Goal: Task Accomplishment & Management: Complete application form

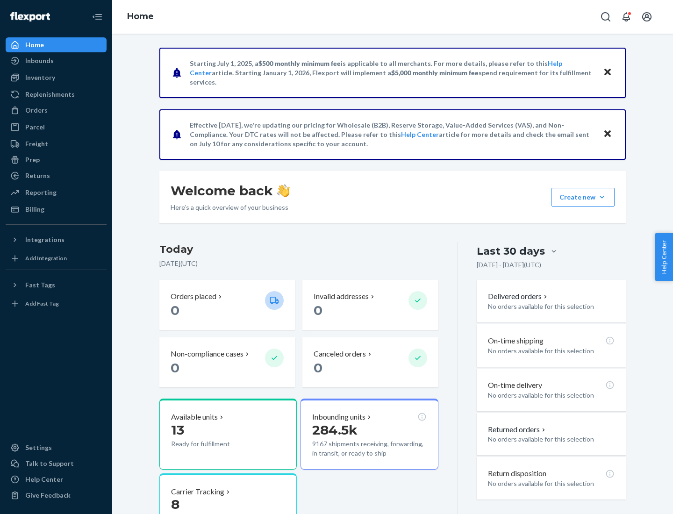
click at [602, 197] on button "Create new Create new inbound Create new order Create new product" at bounding box center [582, 197] width 63 height 19
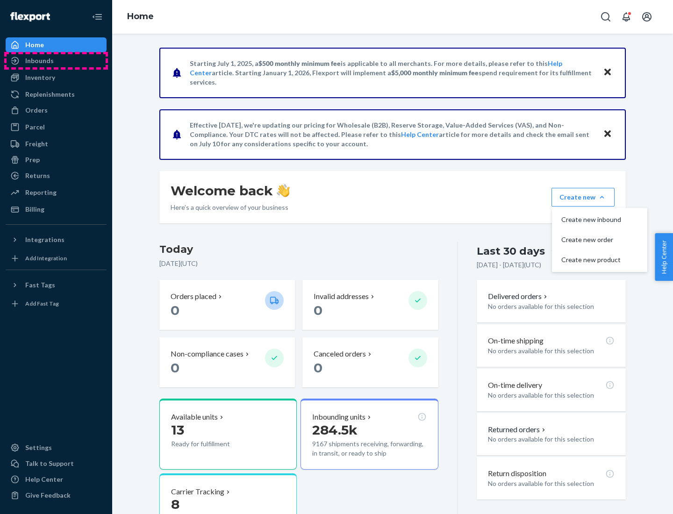
click at [56, 61] on div "Inbounds" at bounding box center [56, 60] width 99 height 13
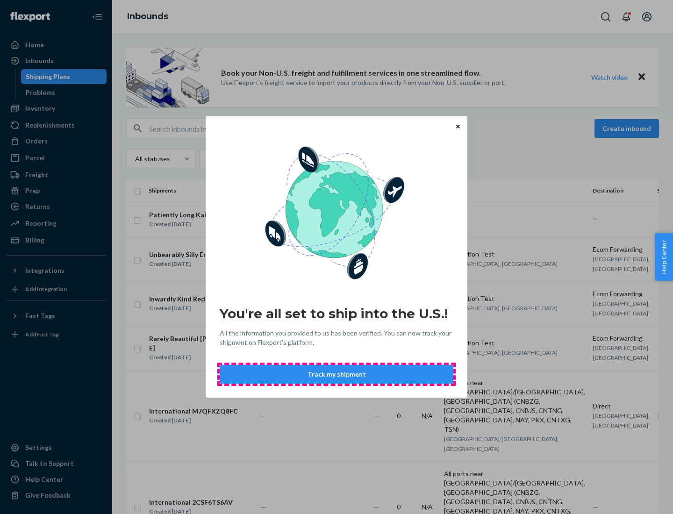
click at [336, 374] on button "Track my shipment" at bounding box center [337, 374] width 234 height 19
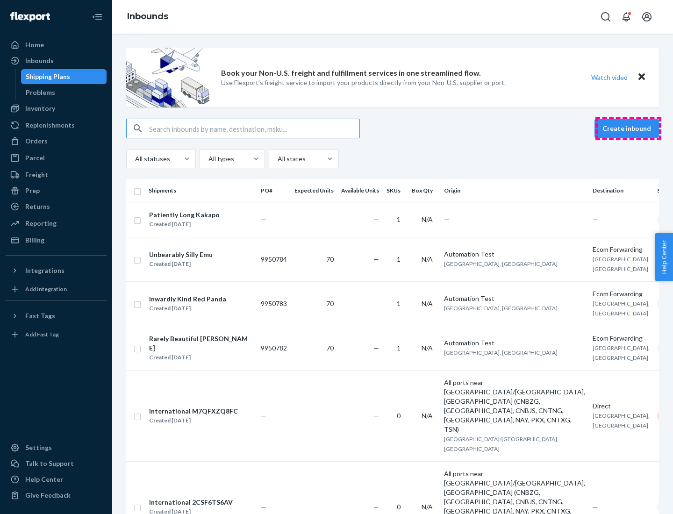
click at [628, 129] on button "Create inbound" at bounding box center [626, 128] width 64 height 19
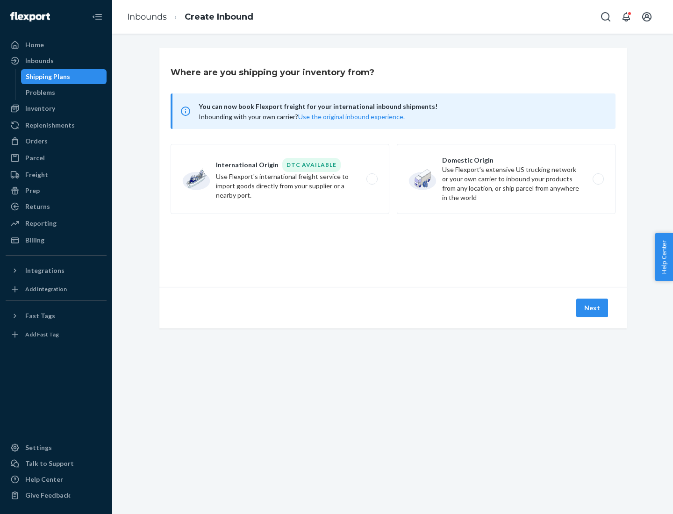
click at [280, 179] on label "International Origin DTC Available Use Flexport's international freight service…" at bounding box center [280, 179] width 219 height 70
click at [372, 179] on input "International Origin DTC Available Use Flexport's international freight service…" at bounding box center [375, 179] width 6 height 6
radio input "true"
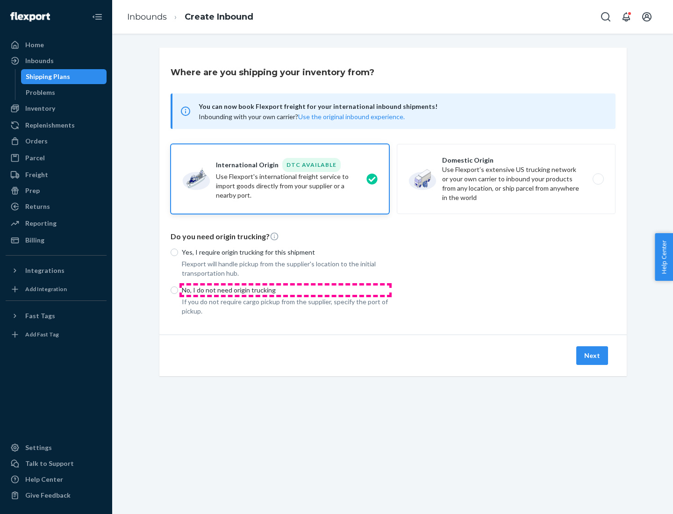
click at [286, 290] on p "No, I do not need origin trucking" at bounding box center [285, 290] width 207 height 9
click at [178, 290] on input "No, I do not need origin trucking" at bounding box center [174, 289] width 7 height 7
radio input "true"
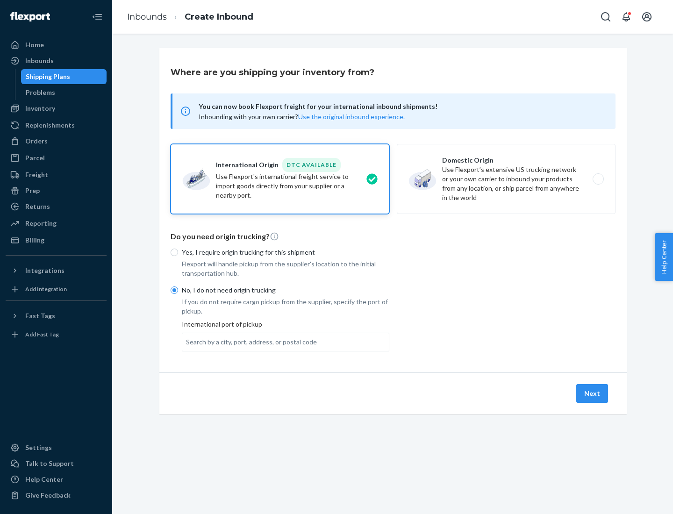
click at [249, 342] on div "Search by a city, port, address, or postal code" at bounding box center [251, 341] width 131 height 9
click at [187, 342] on input "Search by a city, port, address, or postal code" at bounding box center [186, 341] width 1 height 9
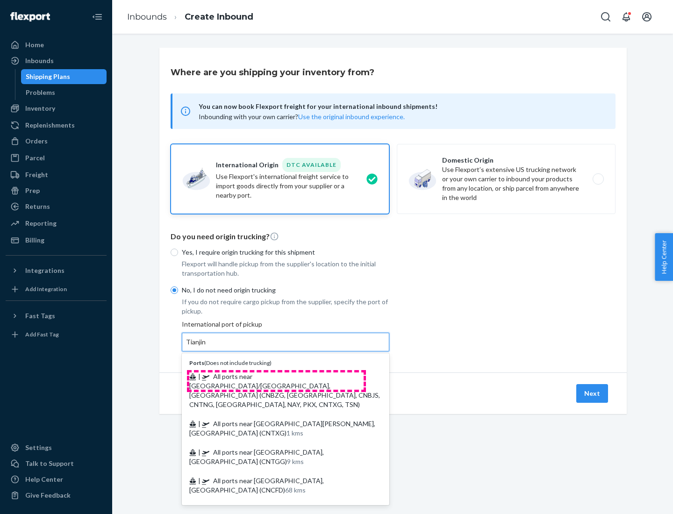
click at [276, 376] on span "| All ports near [GEOGRAPHIC_DATA]/[GEOGRAPHIC_DATA], [GEOGRAPHIC_DATA] (CNBZG,…" at bounding box center [284, 390] width 191 height 36
click at [207, 347] on input "Tianjin" at bounding box center [196, 341] width 21 height 9
type input "All ports near [GEOGRAPHIC_DATA]/[GEOGRAPHIC_DATA], [GEOGRAPHIC_DATA] (CNBZG, […"
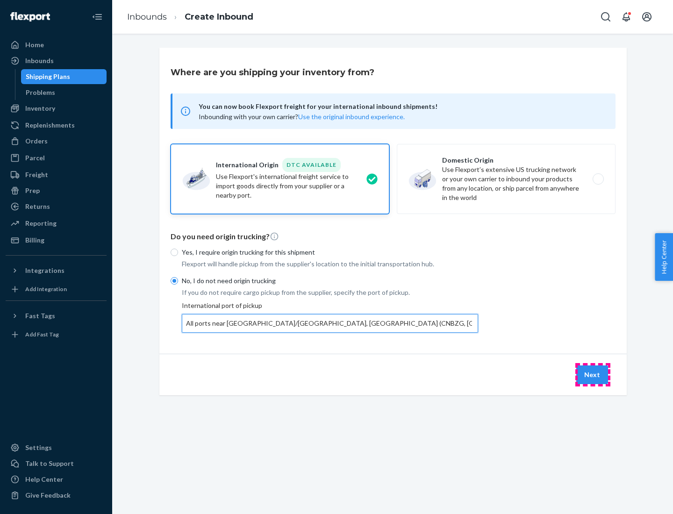
click at [593, 374] on button "Next" at bounding box center [592, 374] width 32 height 19
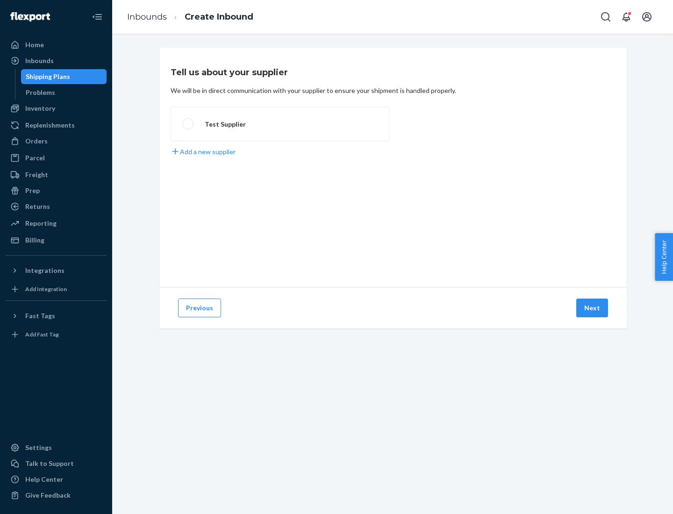
click at [280, 124] on label "Test Supplier" at bounding box center [280, 124] width 219 height 35
click at [188, 124] on input "Test Supplier" at bounding box center [185, 124] width 6 height 6
radio input "true"
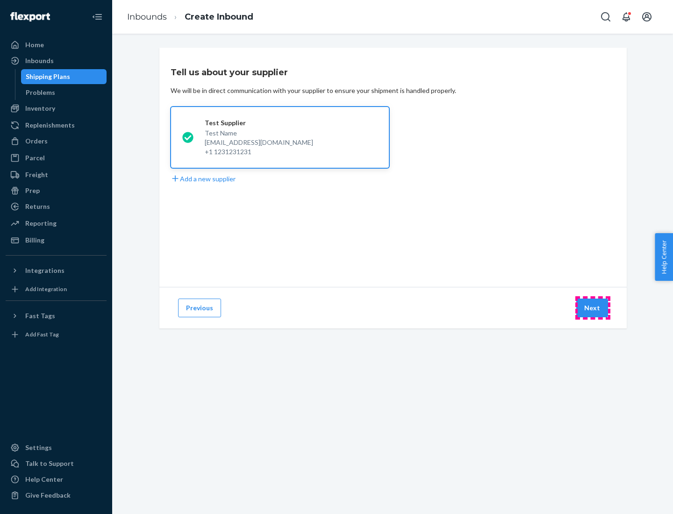
click at [593, 308] on button "Next" at bounding box center [592, 308] width 32 height 19
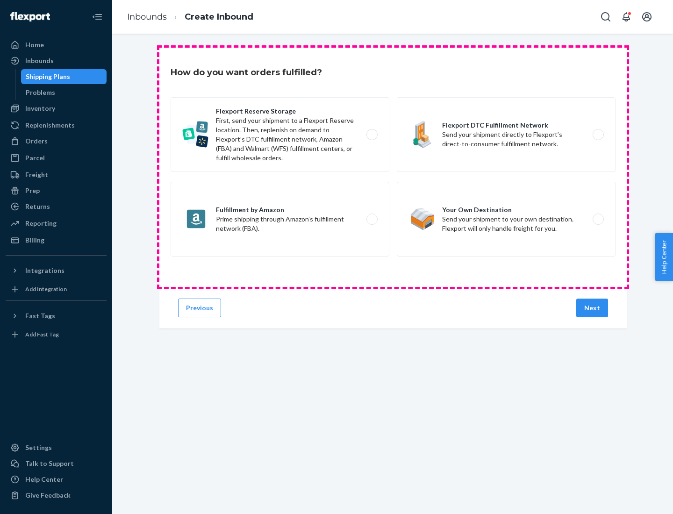
click at [393, 167] on div "Flexport Reserve Storage First, send your shipment to a Flexport Reserve locati…" at bounding box center [393, 178] width 445 height 162
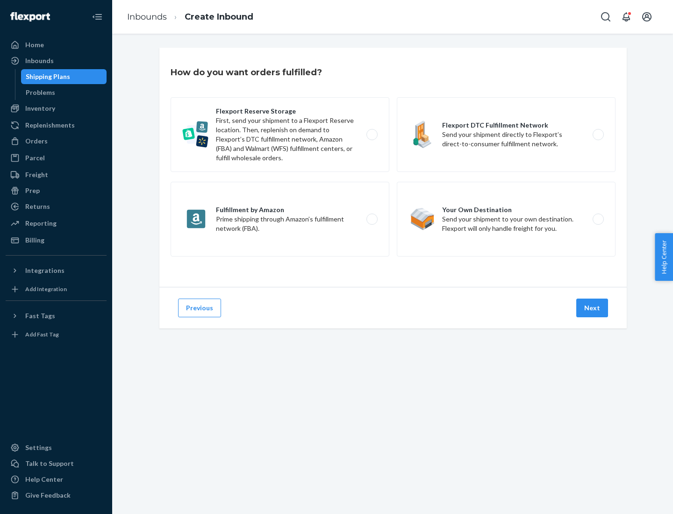
click at [506, 135] on label "Flexport DTC Fulfillment Network Send your shipment directly to Flexport’s dire…" at bounding box center [506, 134] width 219 height 75
click at [598, 135] on input "Flexport DTC Fulfillment Network Send your shipment directly to Flexport’s dire…" at bounding box center [601, 135] width 6 height 6
radio input "true"
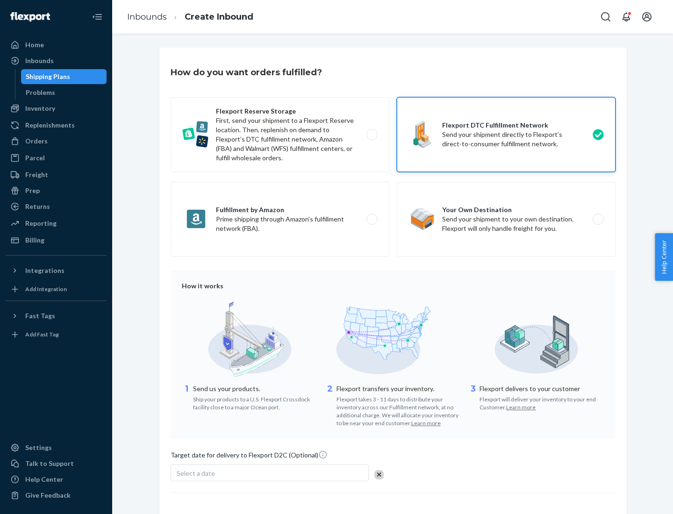
scroll to position [69, 0]
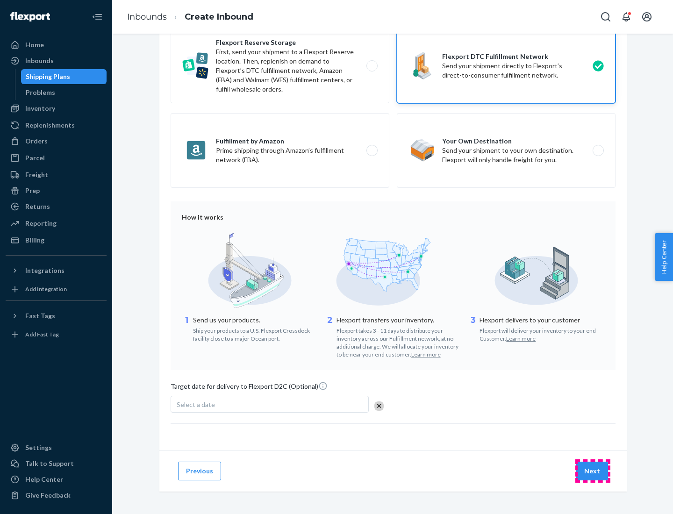
click at [593, 471] on button "Next" at bounding box center [592, 471] width 32 height 19
